Goal: Task Accomplishment & Management: Manage account settings

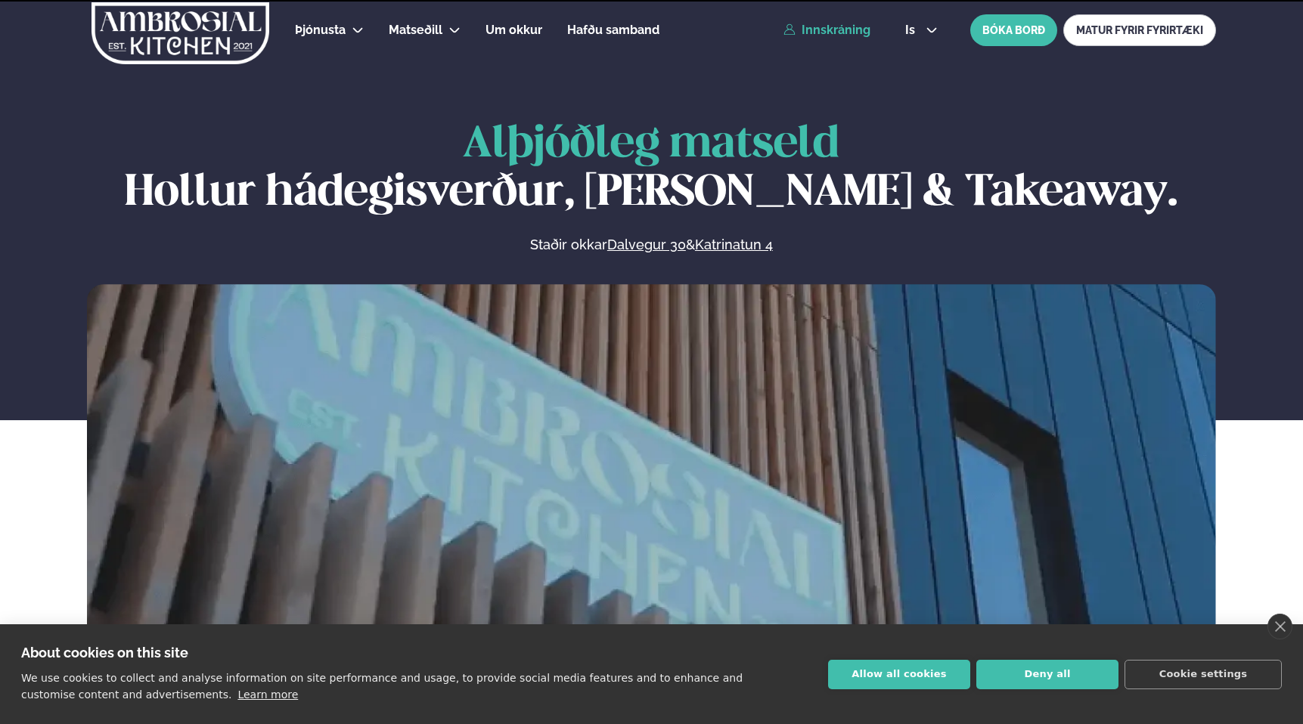
click at [840, 36] on link "Innskráning" at bounding box center [826, 30] width 87 height 14
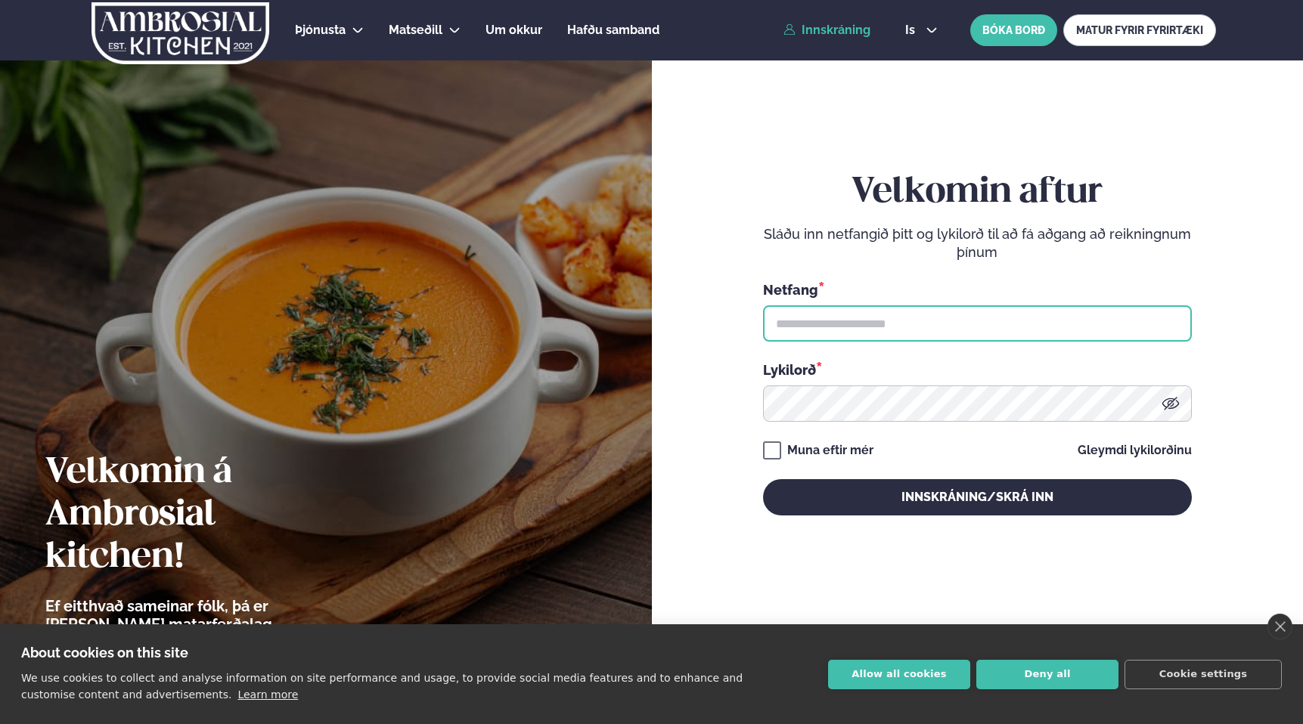
click at [904, 332] on input "text" at bounding box center [977, 324] width 429 height 36
type input "**********"
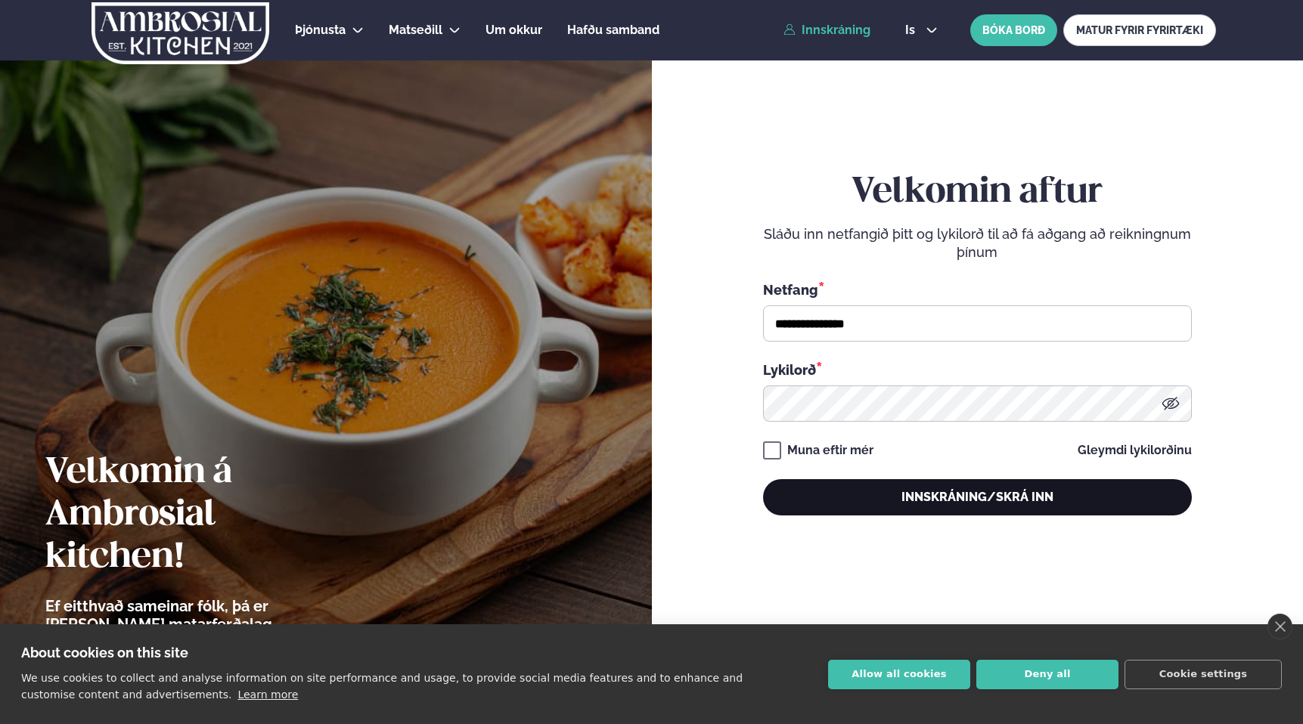
click at [930, 514] on button "Innskráning/Skrá inn" at bounding box center [977, 497] width 429 height 36
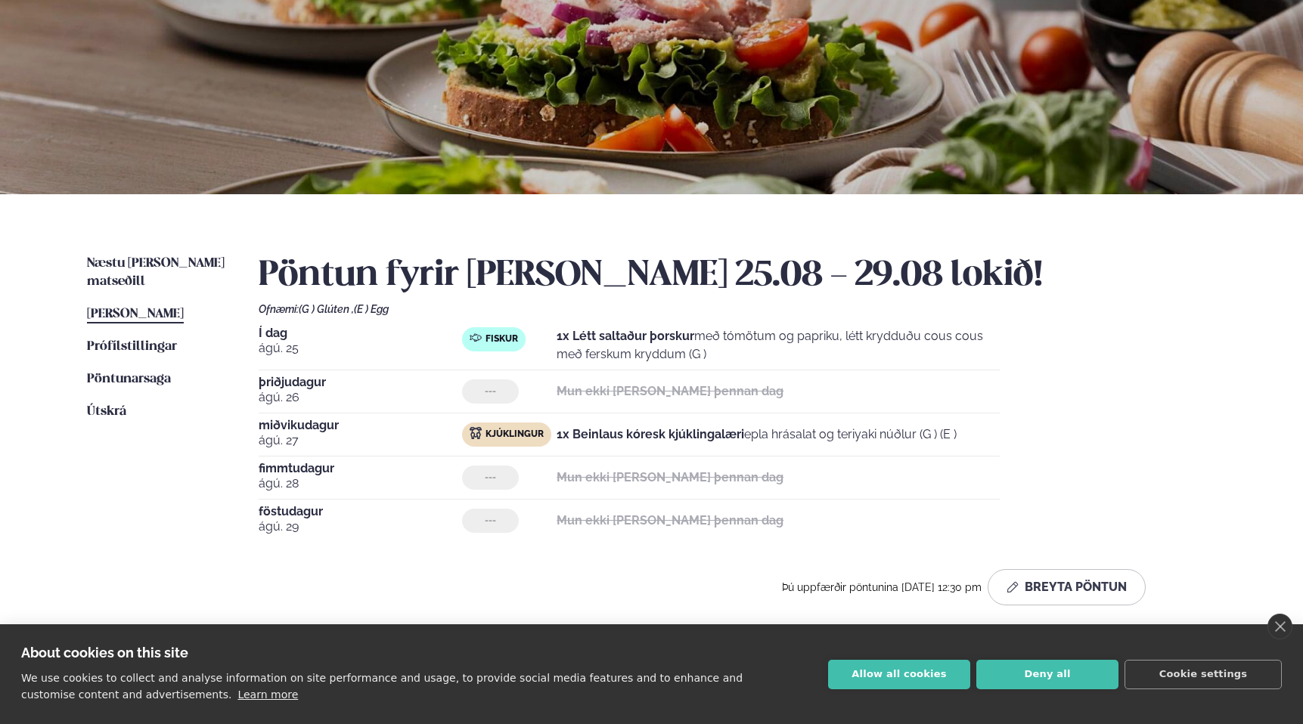
scroll to position [142, 0]
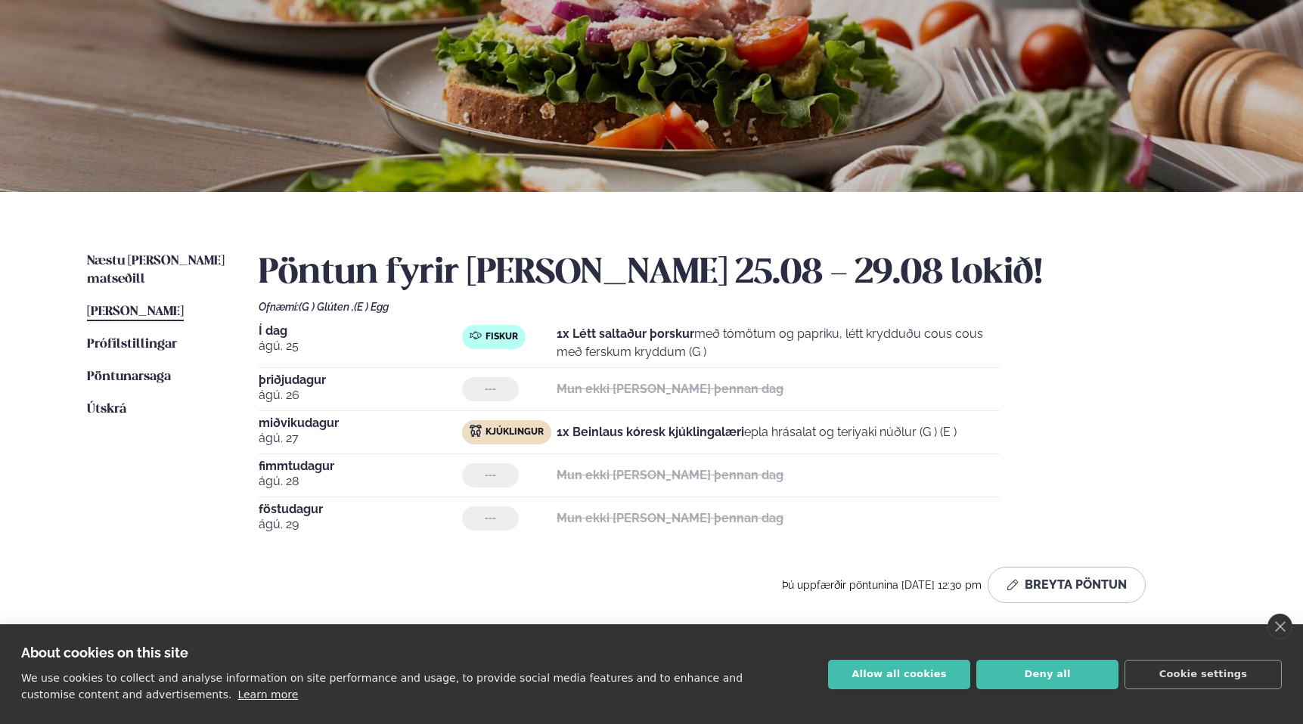
click at [814, 222] on div "Næstu [PERSON_NAME] matseðill Næsta vika [PERSON_NAME] matseðill [PERSON_NAME] …" at bounding box center [652, 431] width 1220 height 478
click at [608, 229] on div "Næstu [PERSON_NAME] matseðill Næsta vika [PERSON_NAME] matseðill [PERSON_NAME] …" at bounding box center [652, 431] width 1220 height 478
